Goal: Task Accomplishment & Management: Manage account settings

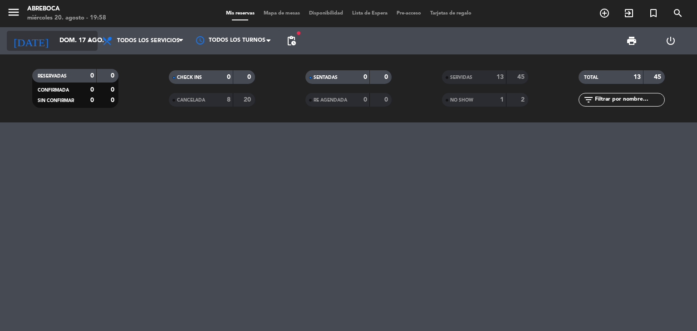
click at [86, 44] on icon "arrow_drop_down" at bounding box center [89, 40] width 11 height 11
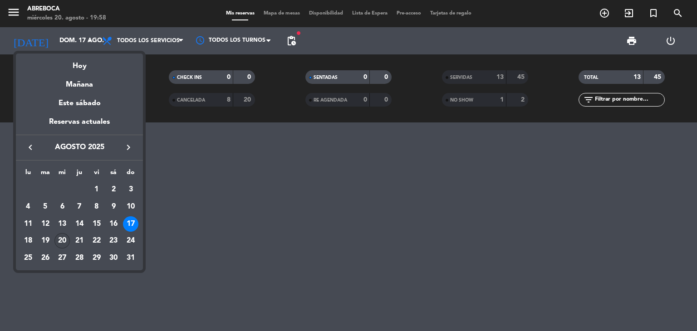
click at [66, 238] on div "20" at bounding box center [61, 240] width 15 height 15
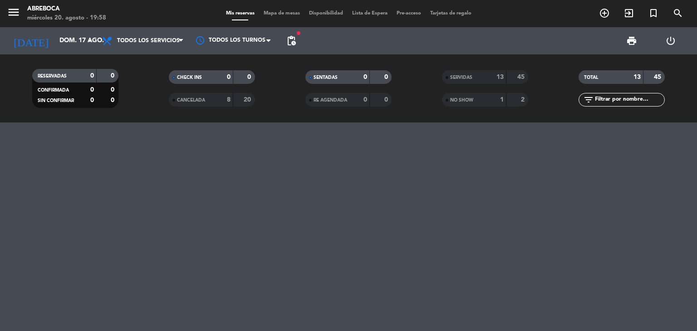
type input "mié. 20 ago."
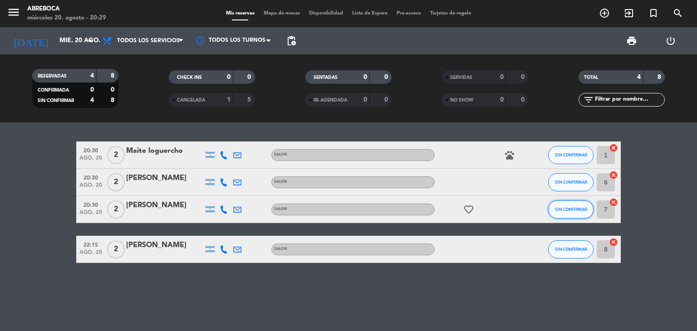
click at [566, 207] on span "SIN CONFIRMAR" at bounding box center [571, 209] width 32 height 5
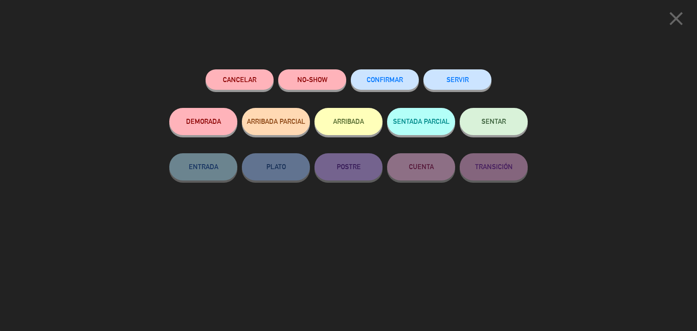
click at [467, 74] on button "SERVIR" at bounding box center [457, 79] width 68 height 20
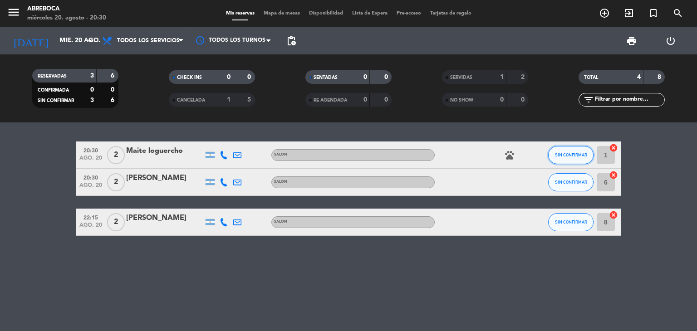
click at [574, 149] on button "SIN CONFIRMAR" at bounding box center [570, 155] width 45 height 18
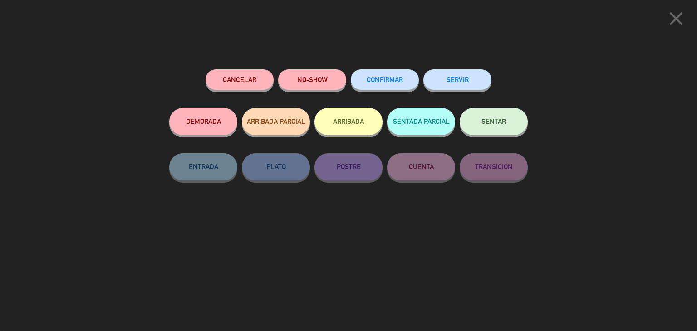
click at [472, 76] on button "SERVIR" at bounding box center [457, 79] width 68 height 20
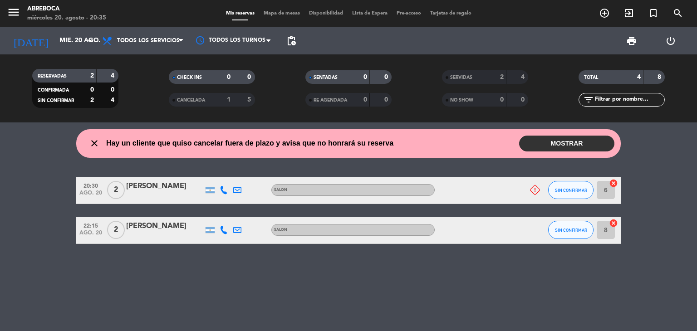
click at [566, 141] on button "MOSTRAR" at bounding box center [566, 144] width 95 height 16
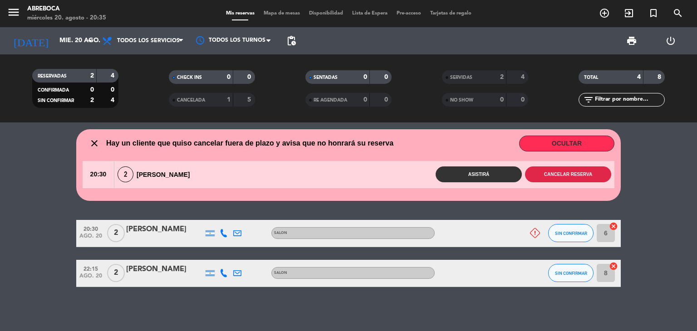
click at [600, 172] on button "Cancelar reserva" at bounding box center [568, 175] width 86 height 16
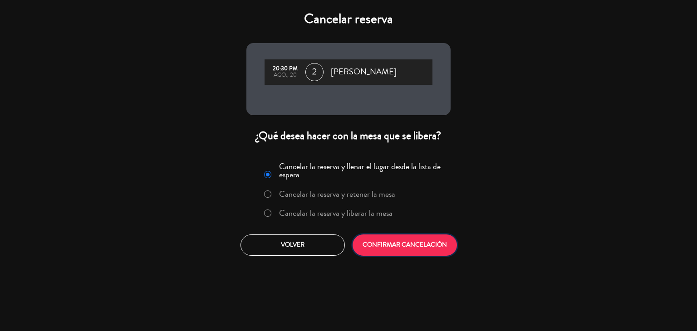
click at [385, 243] on button "CONFIRMAR CANCELACIÓN" at bounding box center [405, 245] width 104 height 21
